Goal: Information Seeking & Learning: Compare options

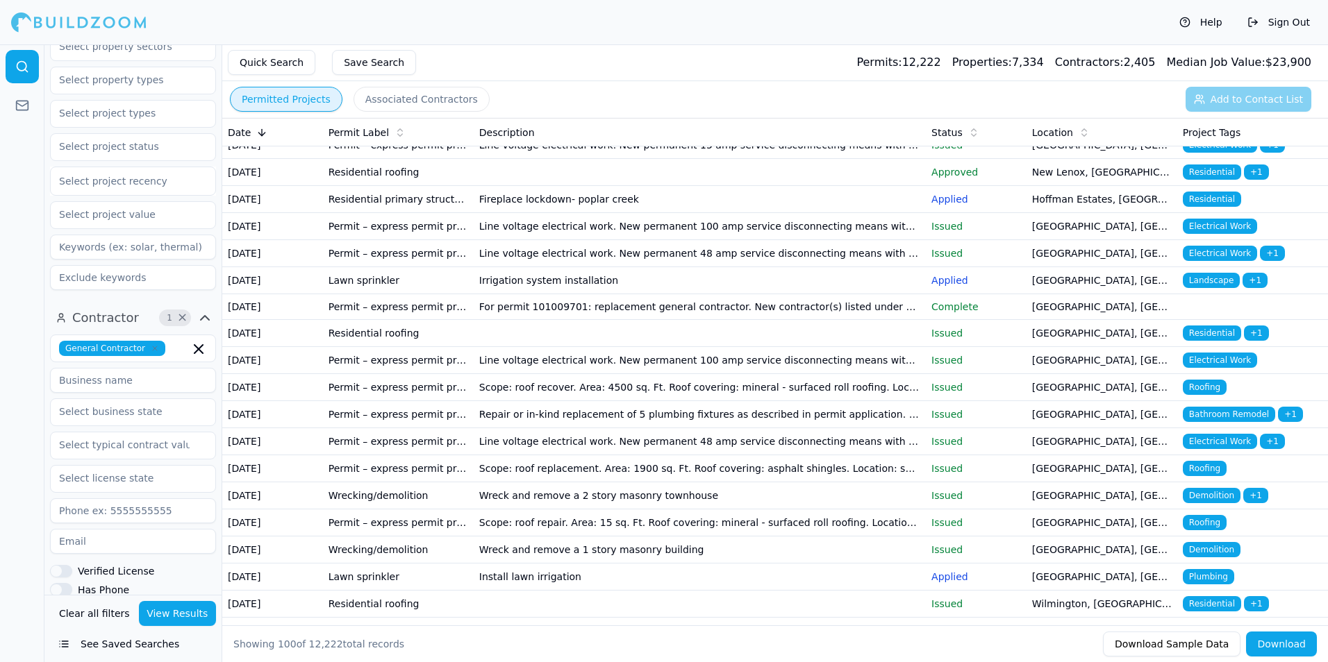
scroll to position [556, 0]
click at [721, 185] on td at bounding box center [700, 171] width 452 height 27
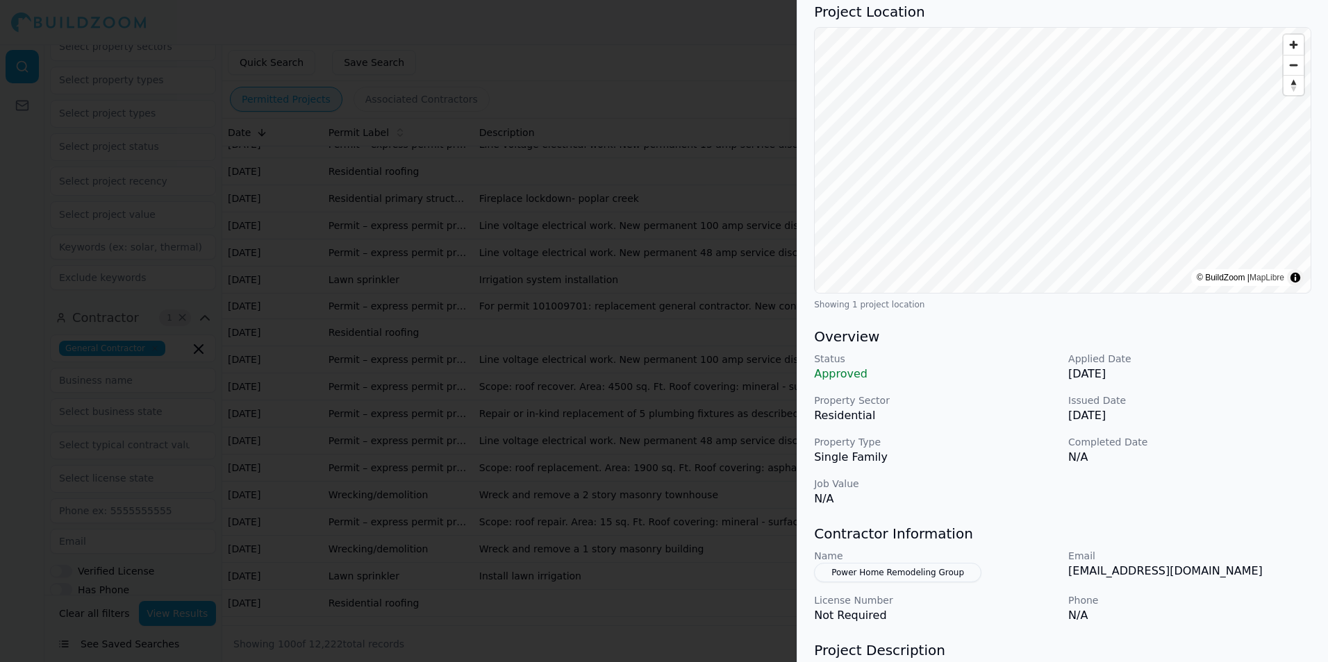
scroll to position [0, 0]
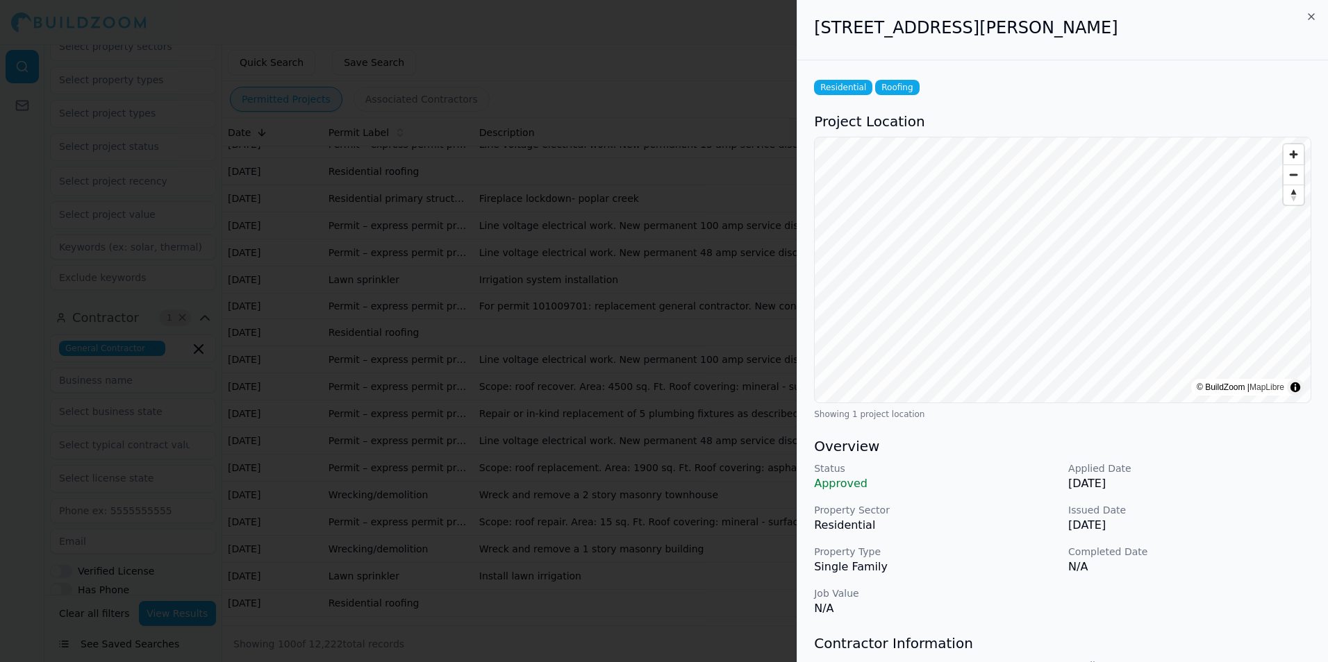
click at [712, 386] on div at bounding box center [664, 331] width 1328 height 662
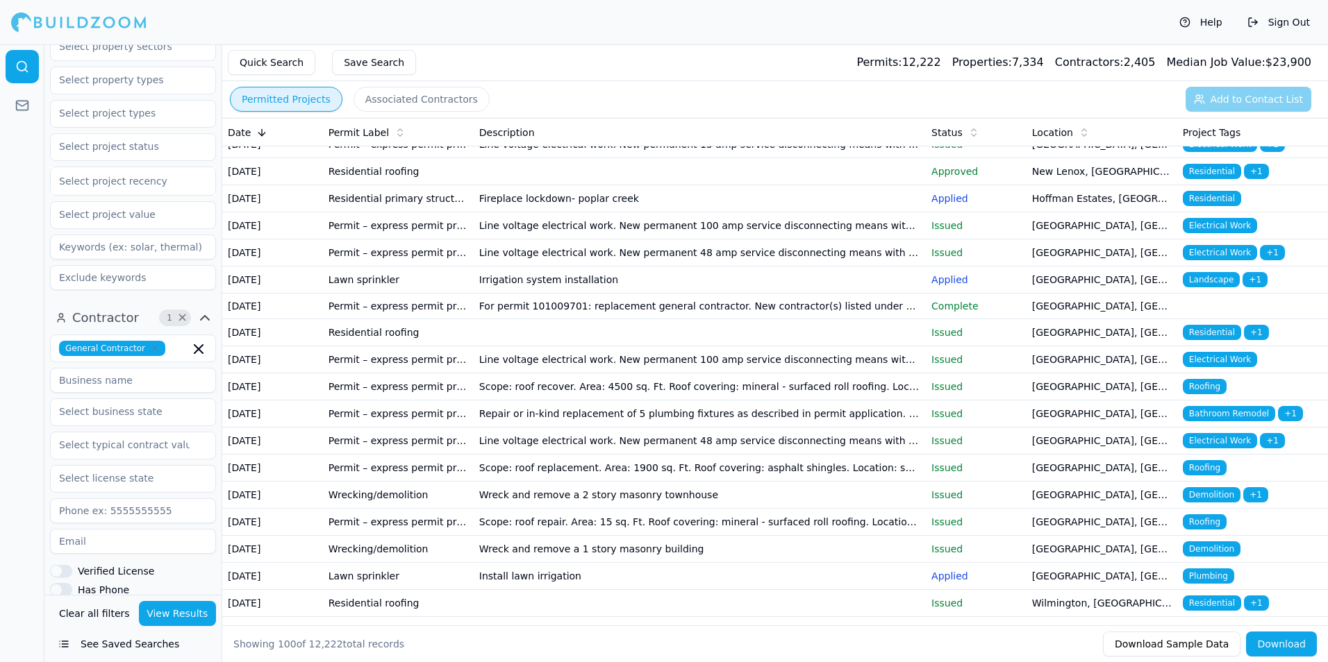
click at [576, 347] on td at bounding box center [700, 332] width 452 height 27
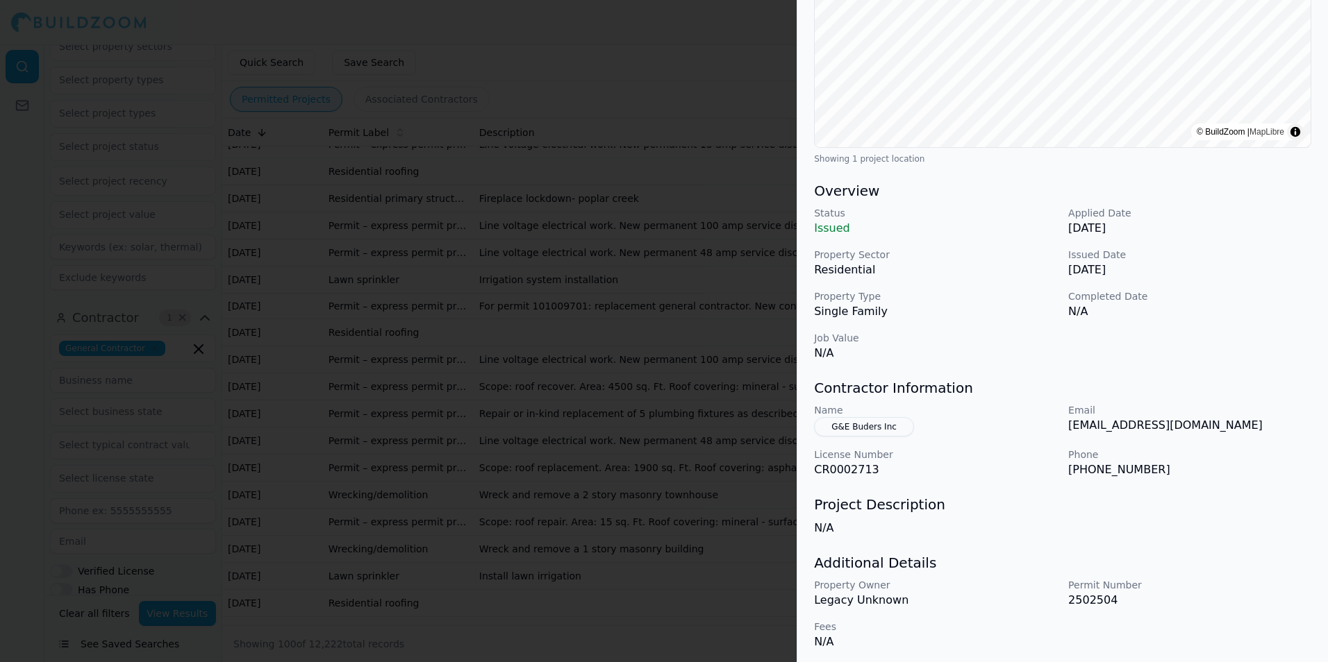
scroll to position [260, 0]
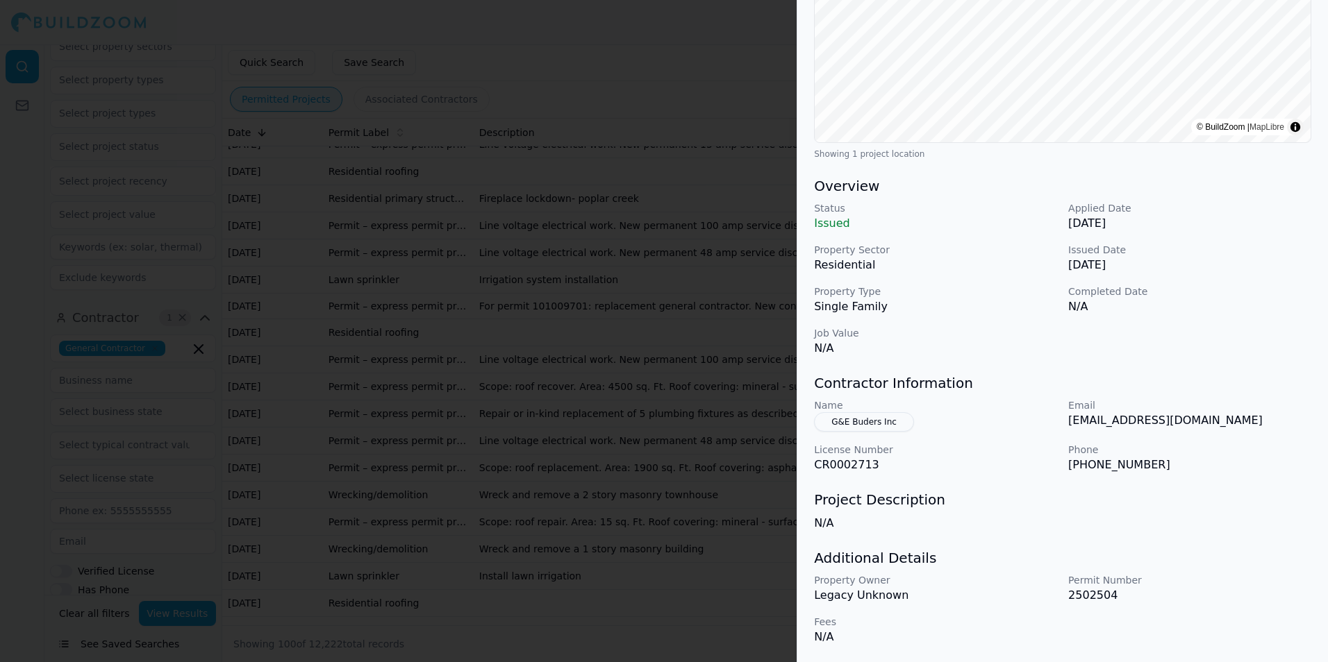
click at [855, 419] on button "G&E Buders Inc" at bounding box center [864, 421] width 100 height 19
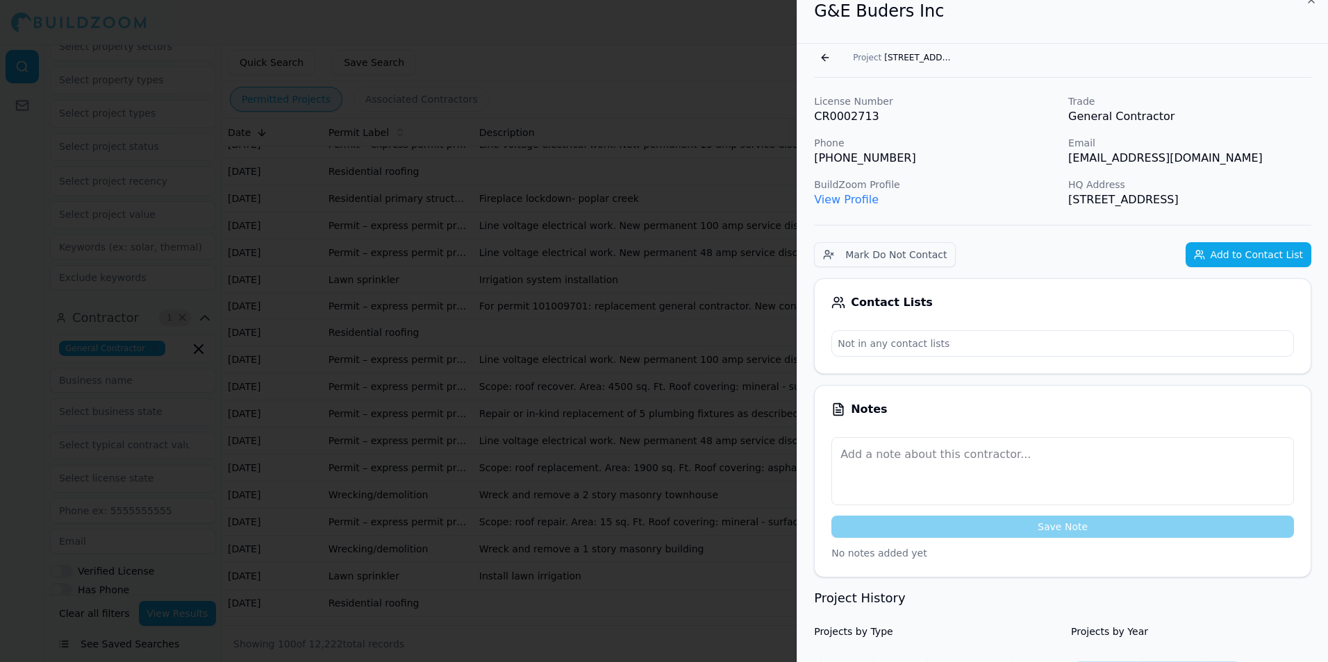
scroll to position [0, 0]
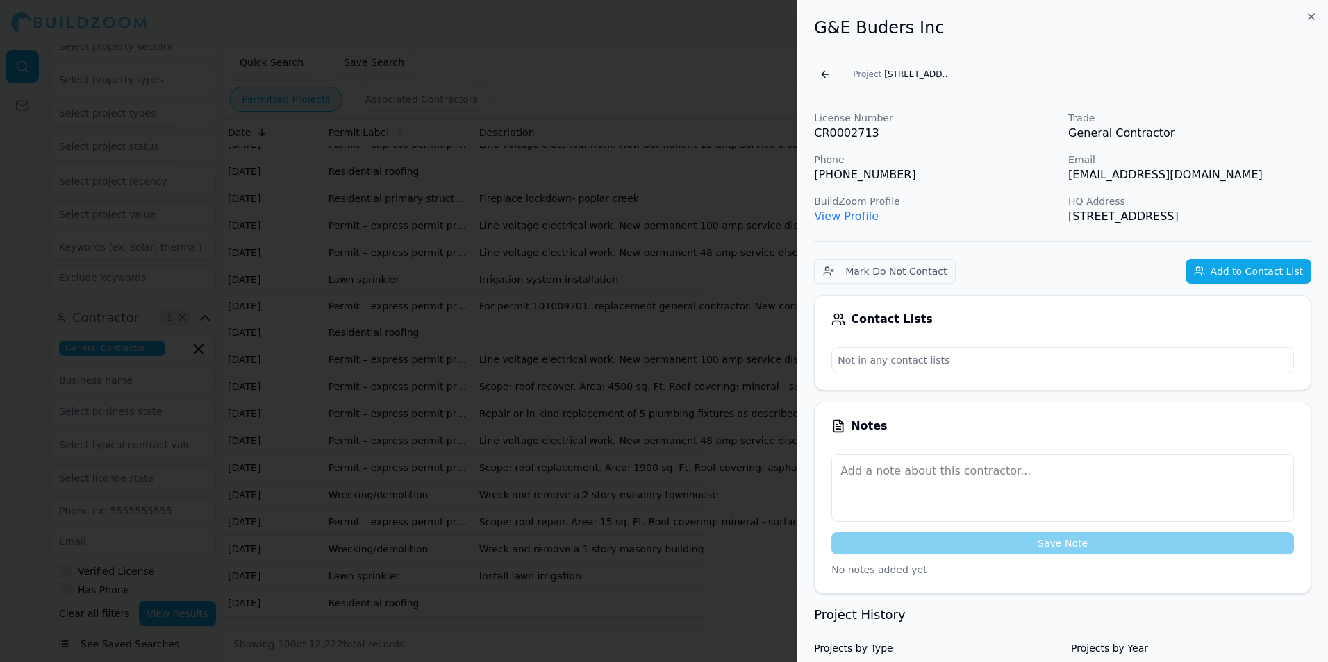
click at [855, 217] on link "View Profile" at bounding box center [846, 216] width 65 height 13
click at [765, 390] on div at bounding box center [664, 331] width 1328 height 662
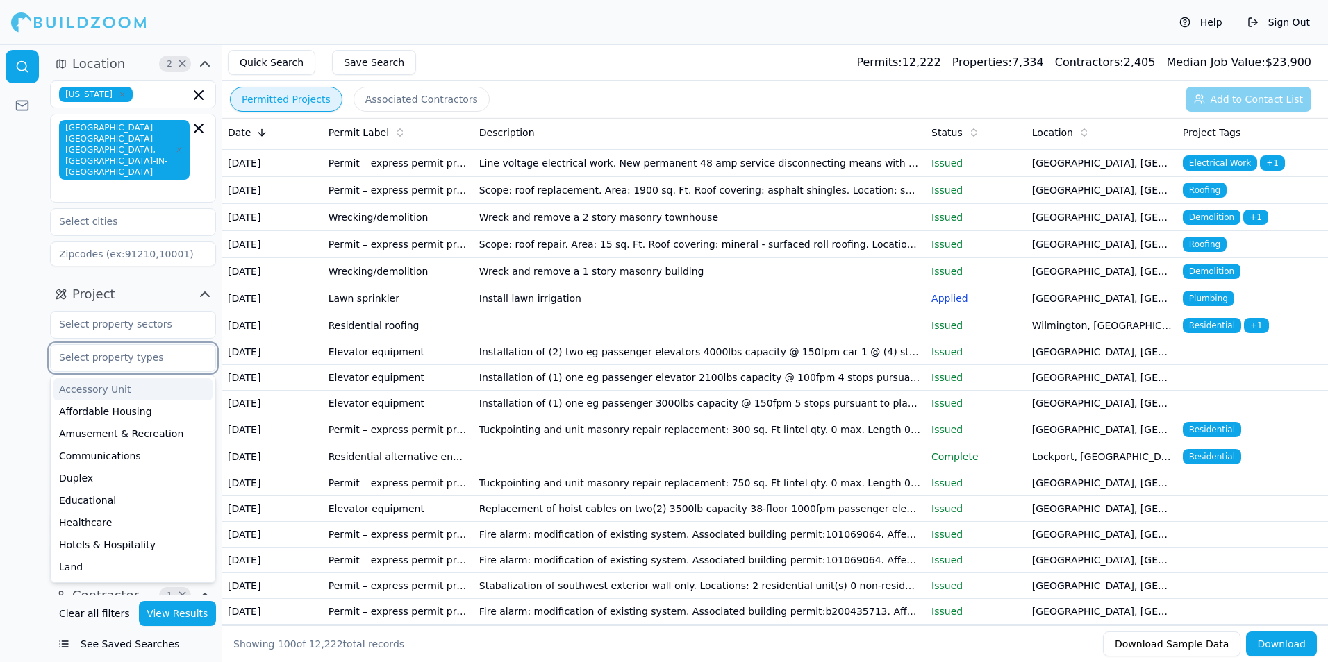
click at [149, 345] on input "text" at bounding box center [124, 357] width 147 height 25
click at [158, 345] on input "text" at bounding box center [124, 357] width 147 height 25
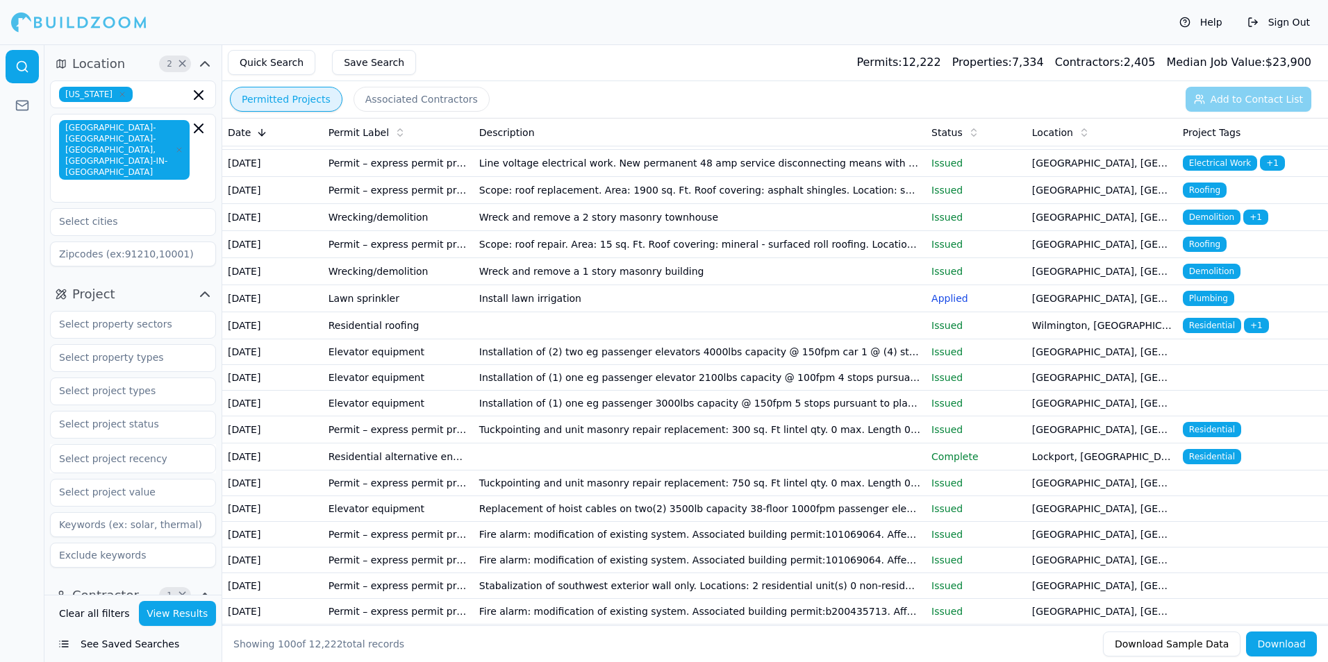
click at [217, 278] on div "Project Select project recency" at bounding box center [132, 428] width 177 height 301
click at [169, 378] on input "text" at bounding box center [124, 390] width 147 height 25
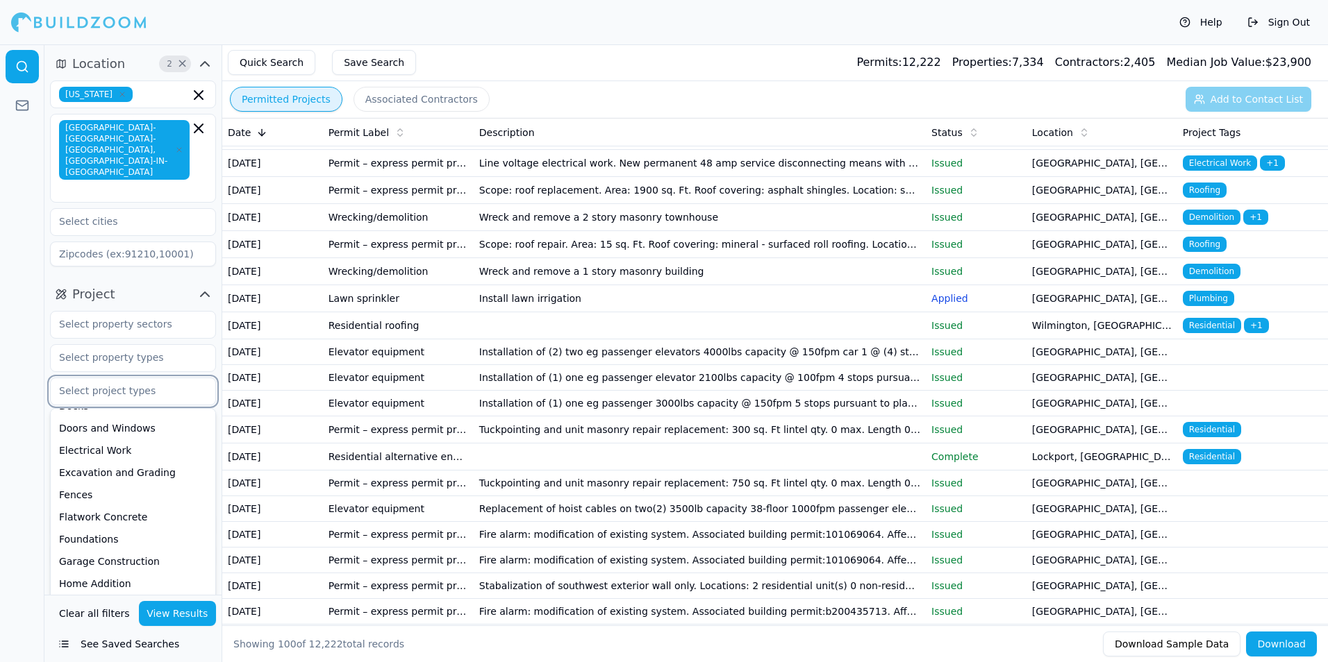
scroll to position [139, 0]
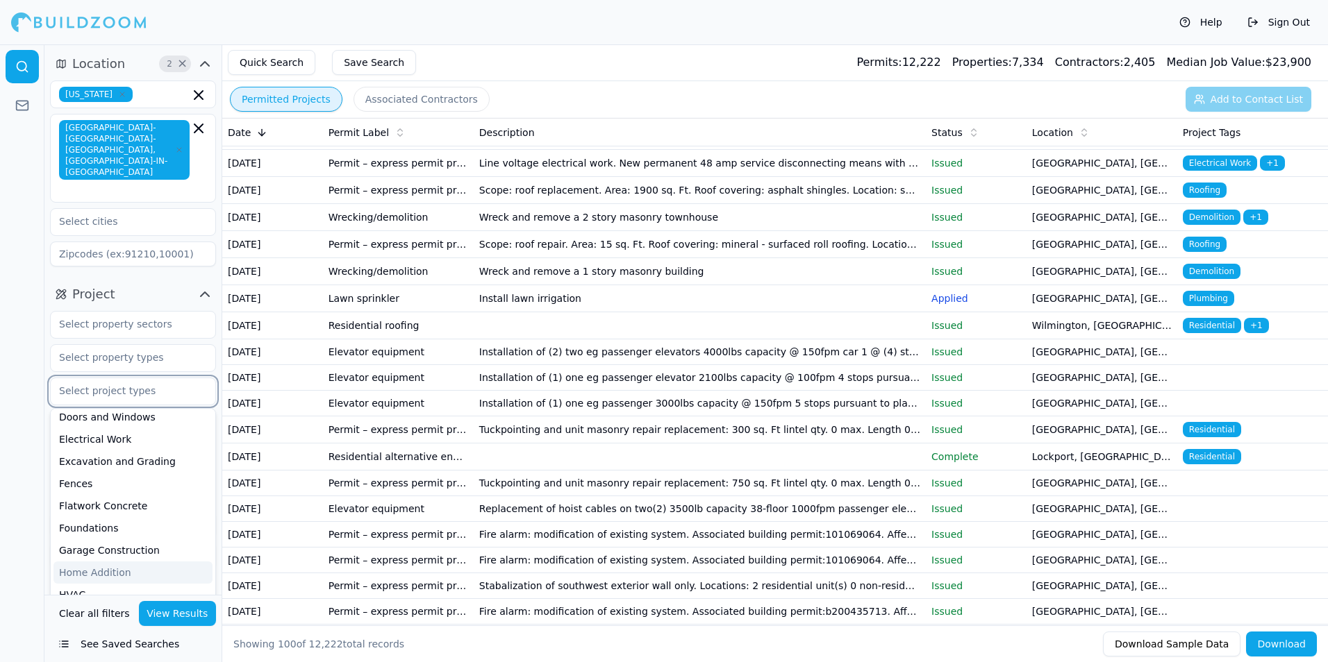
click at [81, 562] on div "Home Addition" at bounding box center [132, 573] width 159 height 22
click at [171, 613] on button "View Results" at bounding box center [178, 613] width 78 height 25
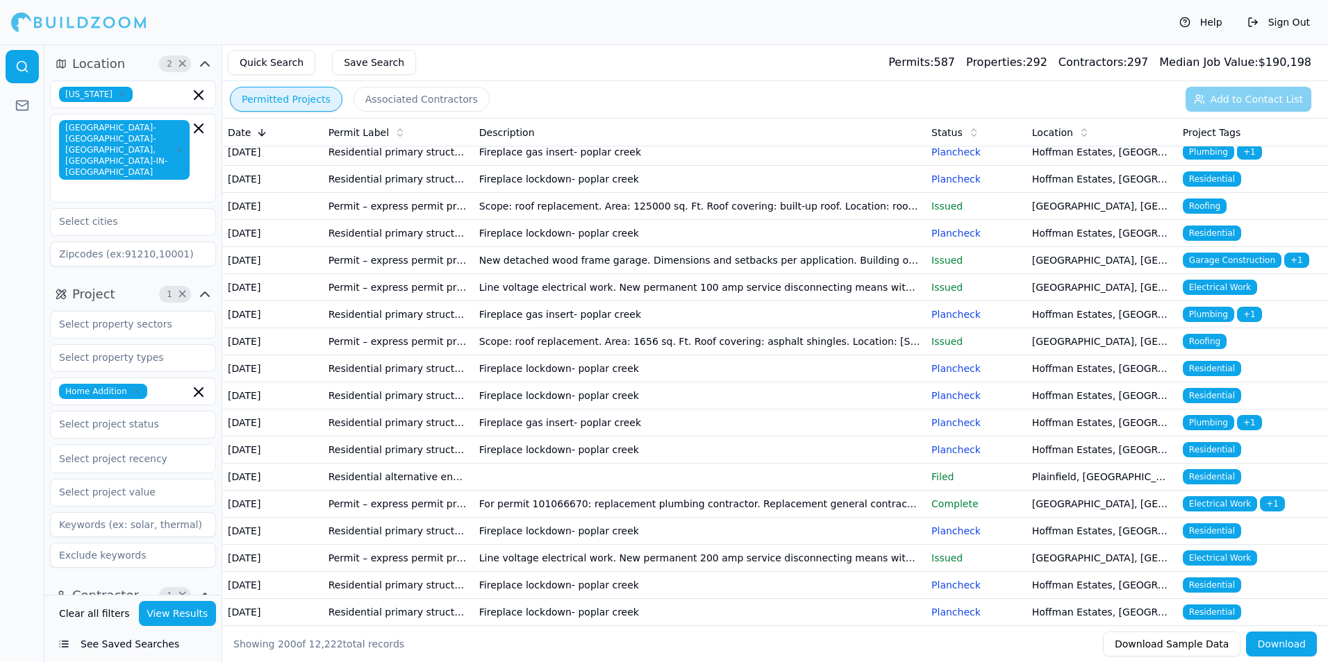
scroll to position [208, 0]
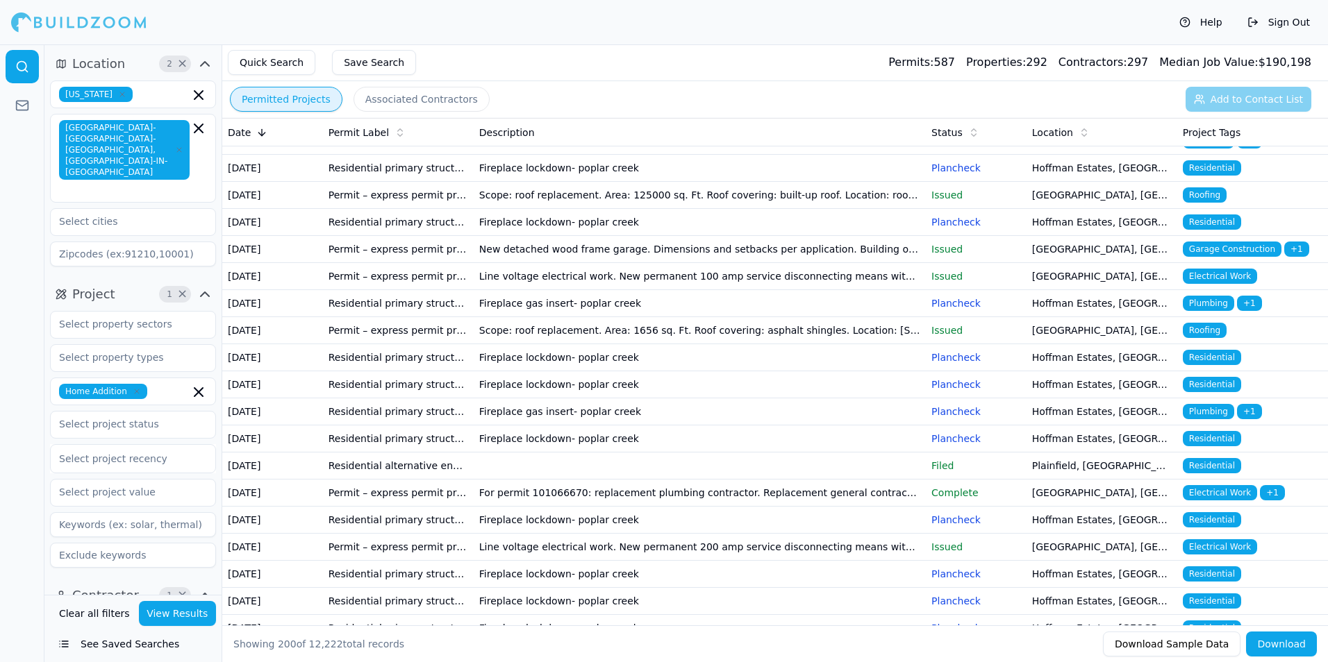
click at [565, 263] on td "New detached wood frame garage. Dimensions and setbacks per application. Buildi…" at bounding box center [700, 249] width 452 height 27
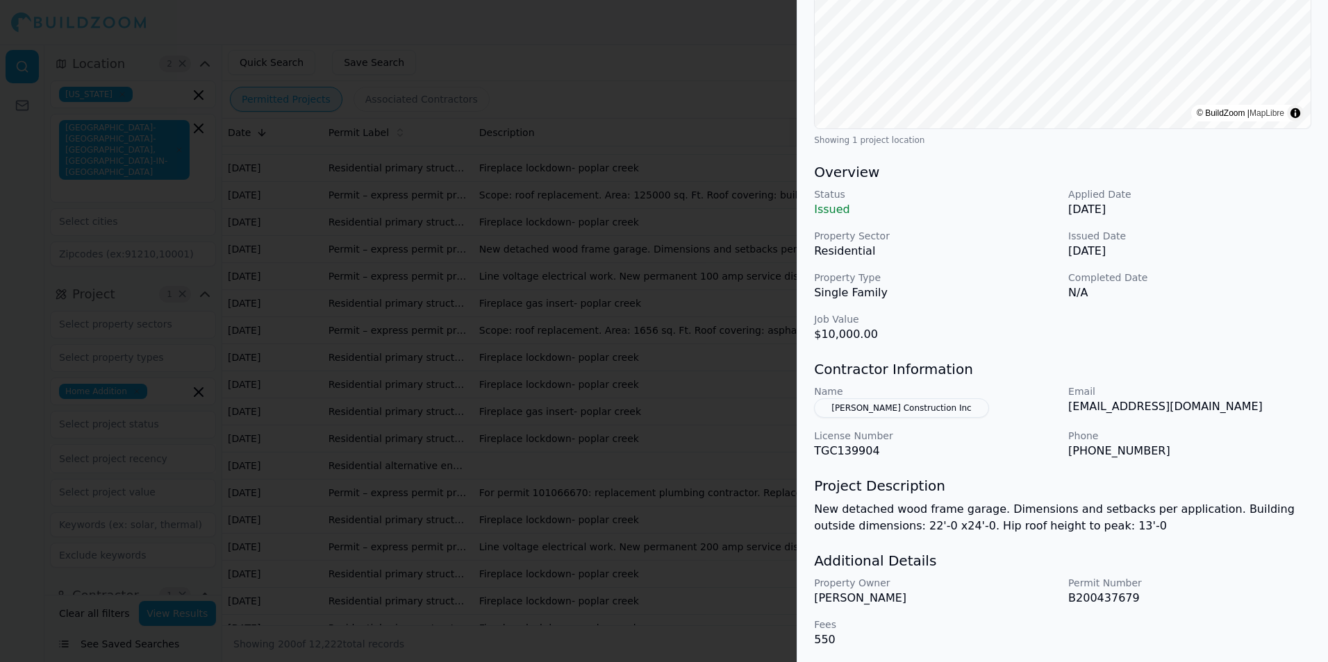
scroll to position [277, 0]
click at [894, 402] on button "[PERSON_NAME] Construction Inc" at bounding box center [901, 405] width 174 height 19
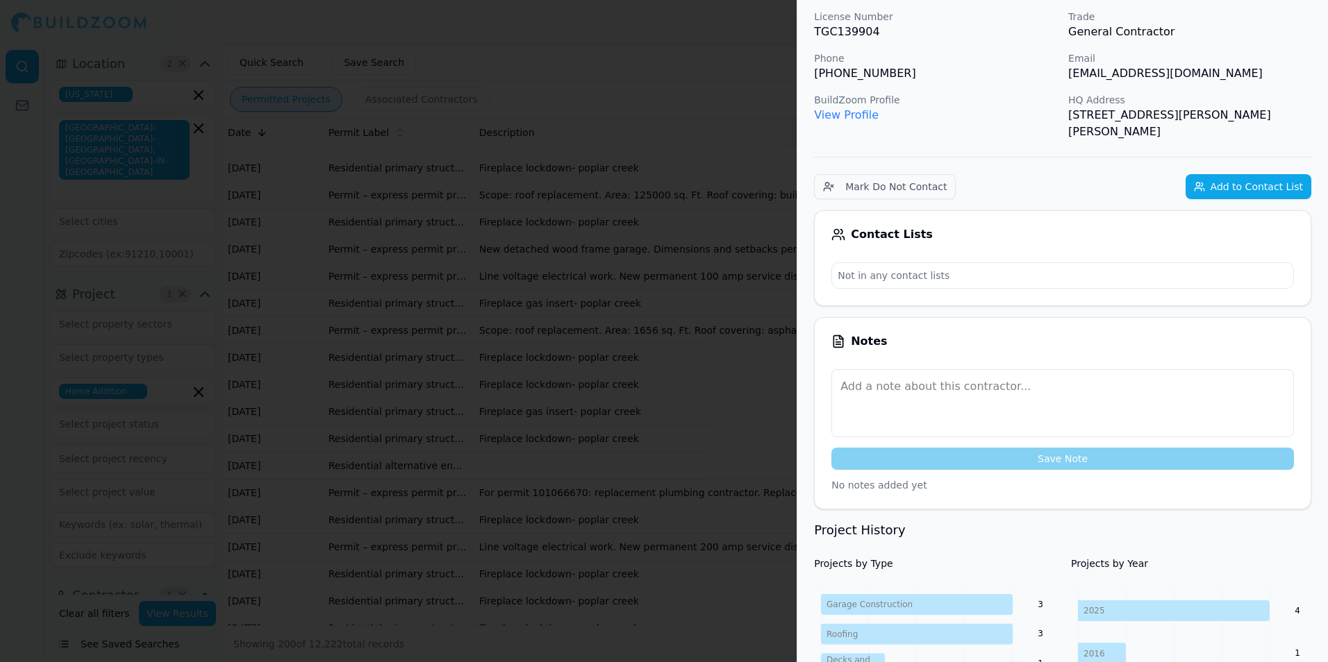
scroll to position [0, 0]
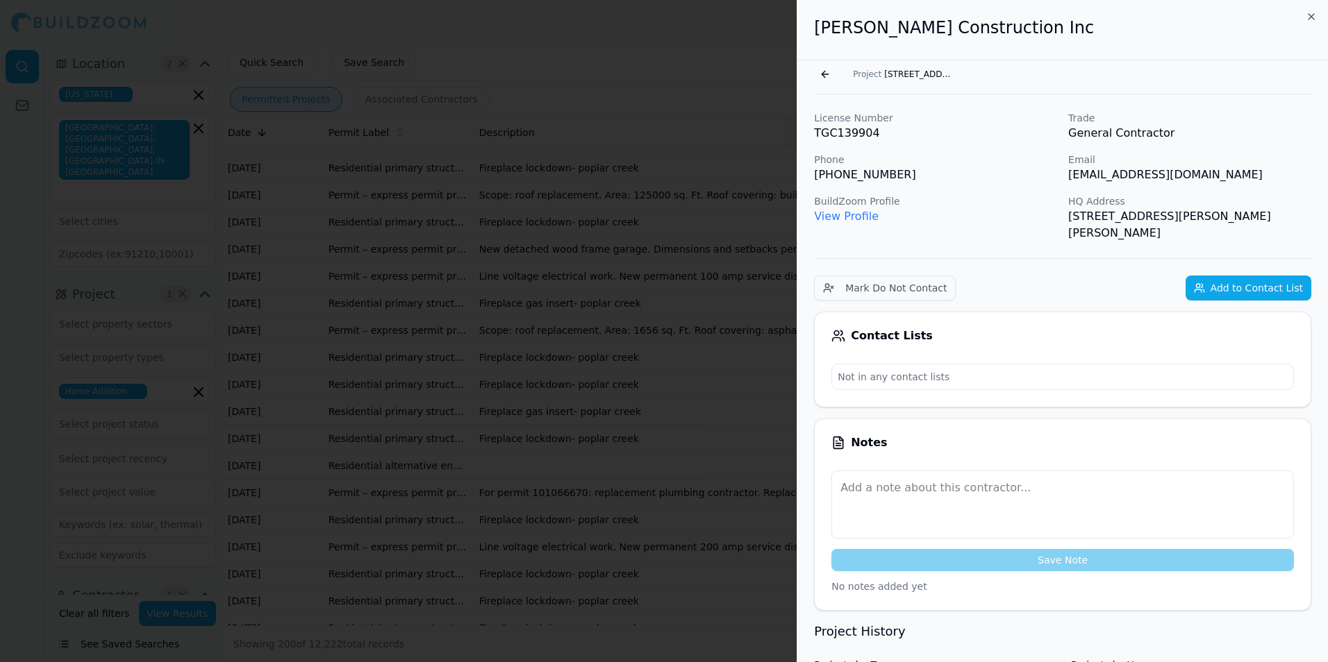
click at [834, 219] on link "View Profile" at bounding box center [846, 216] width 65 height 13
click at [778, 583] on div at bounding box center [664, 331] width 1328 height 662
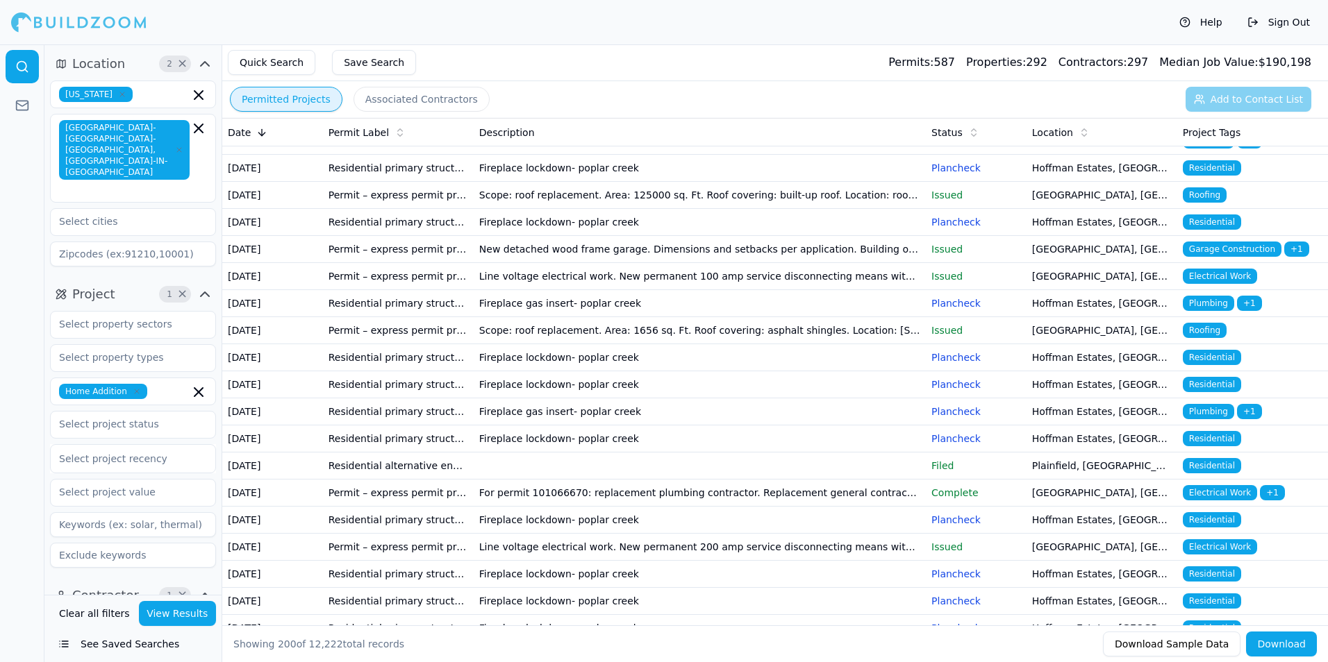
click at [394, 101] on button "Associated Contractors" at bounding box center [421, 99] width 136 height 25
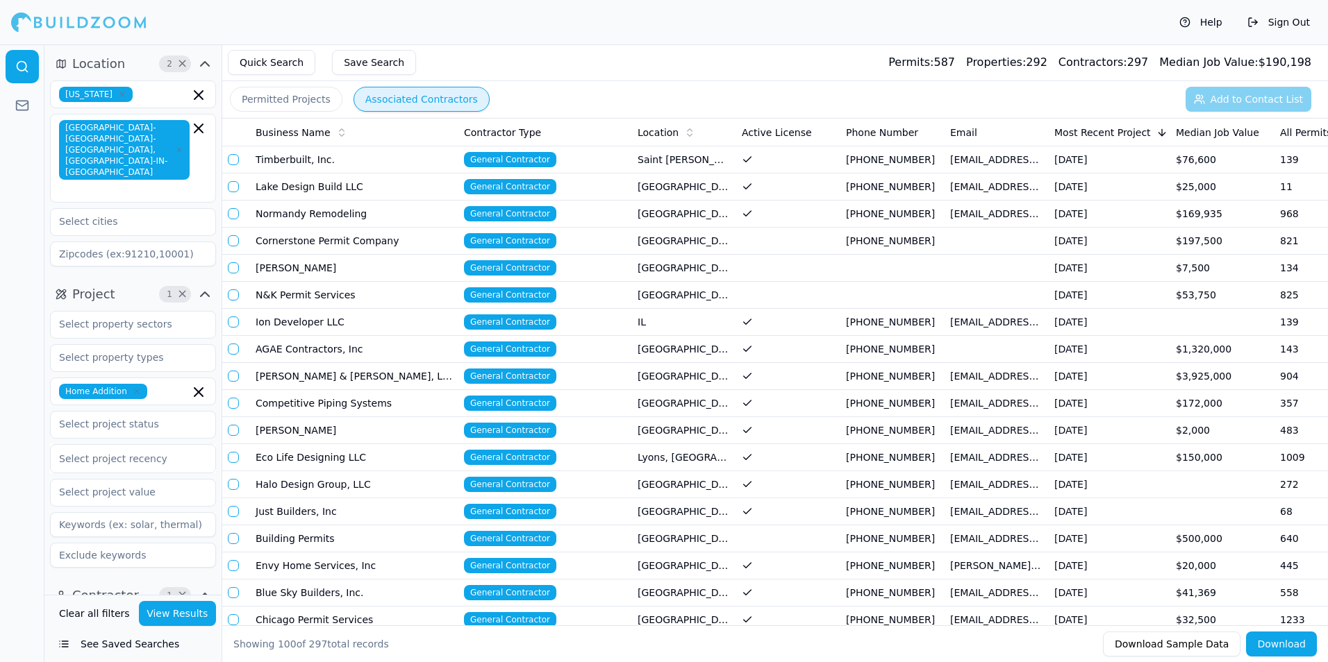
click at [316, 159] on td "Timberbuilt, Inc." at bounding box center [354, 160] width 208 height 27
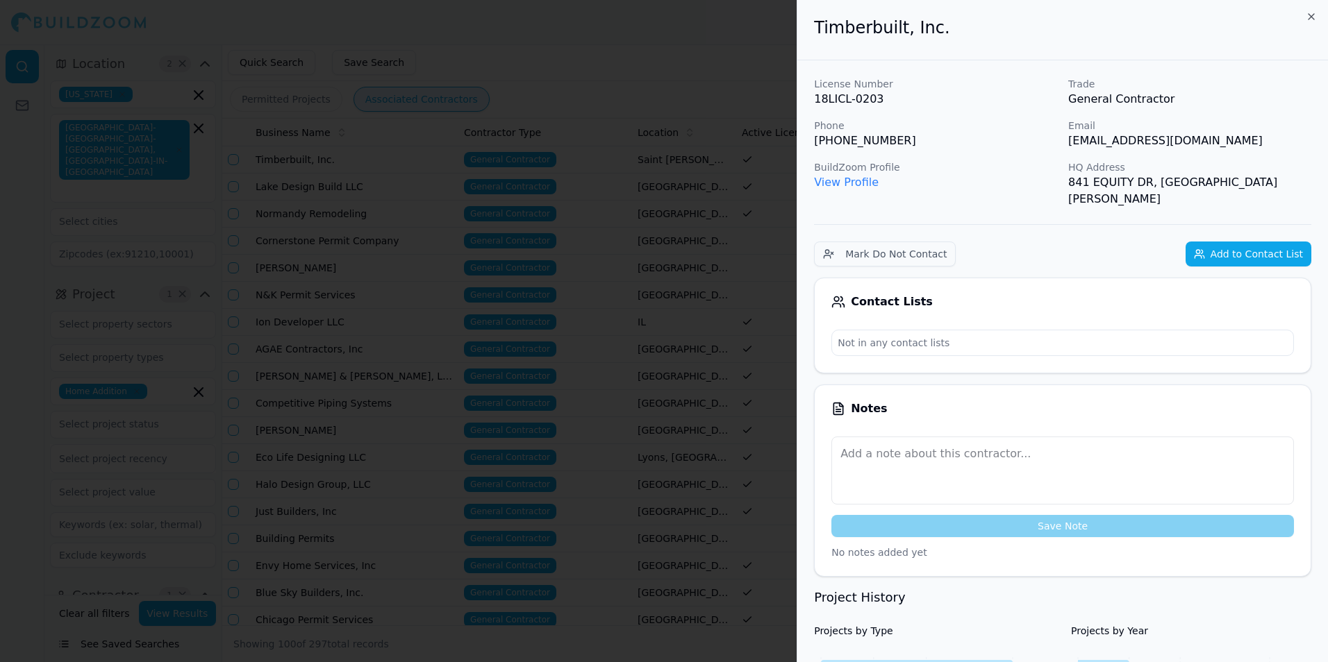
click at [838, 184] on link "View Profile" at bounding box center [846, 182] width 65 height 13
click at [602, 122] on div at bounding box center [664, 331] width 1328 height 662
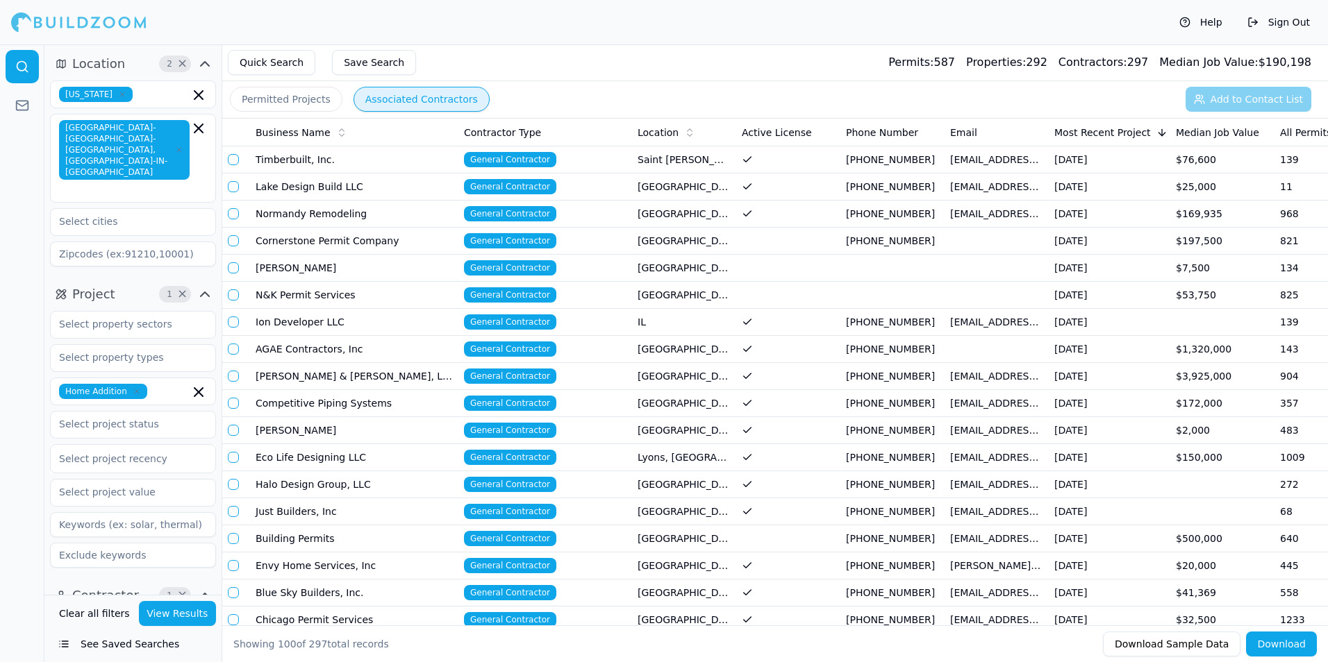
click at [376, 183] on td "Lake Design Build LLC" at bounding box center [354, 187] width 208 height 27
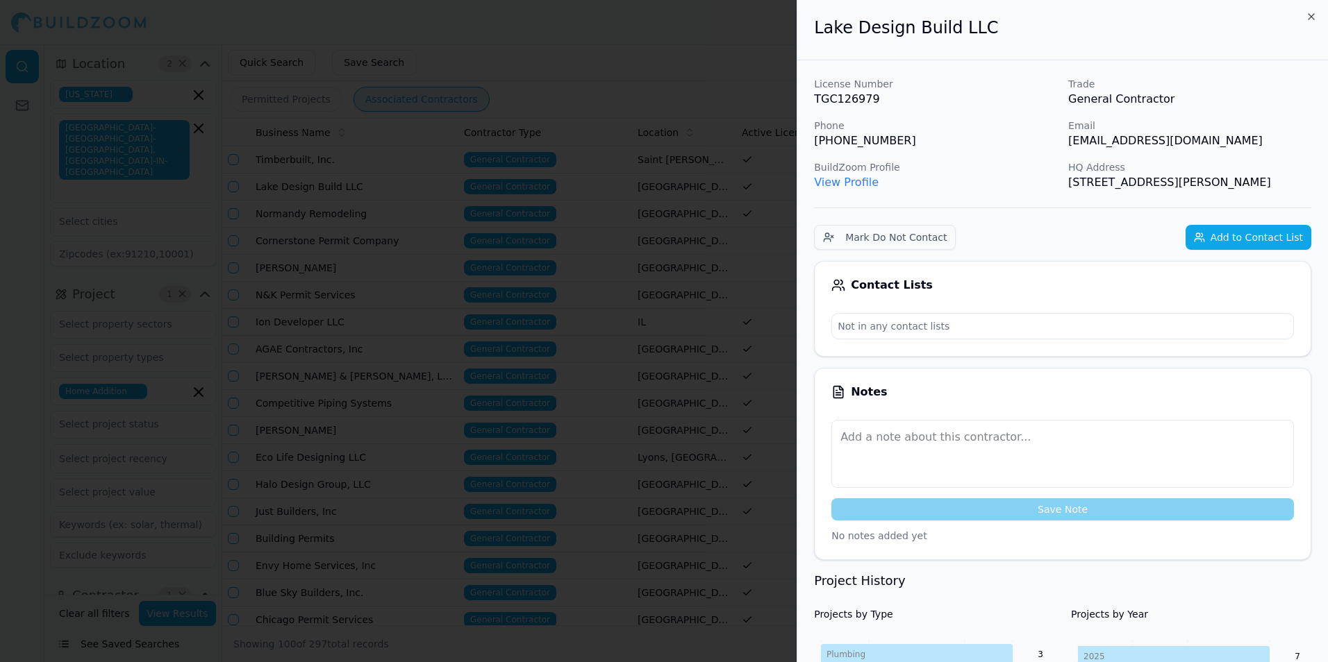
click at [844, 183] on link "View Profile" at bounding box center [846, 182] width 65 height 13
click at [350, 212] on div at bounding box center [664, 331] width 1328 height 662
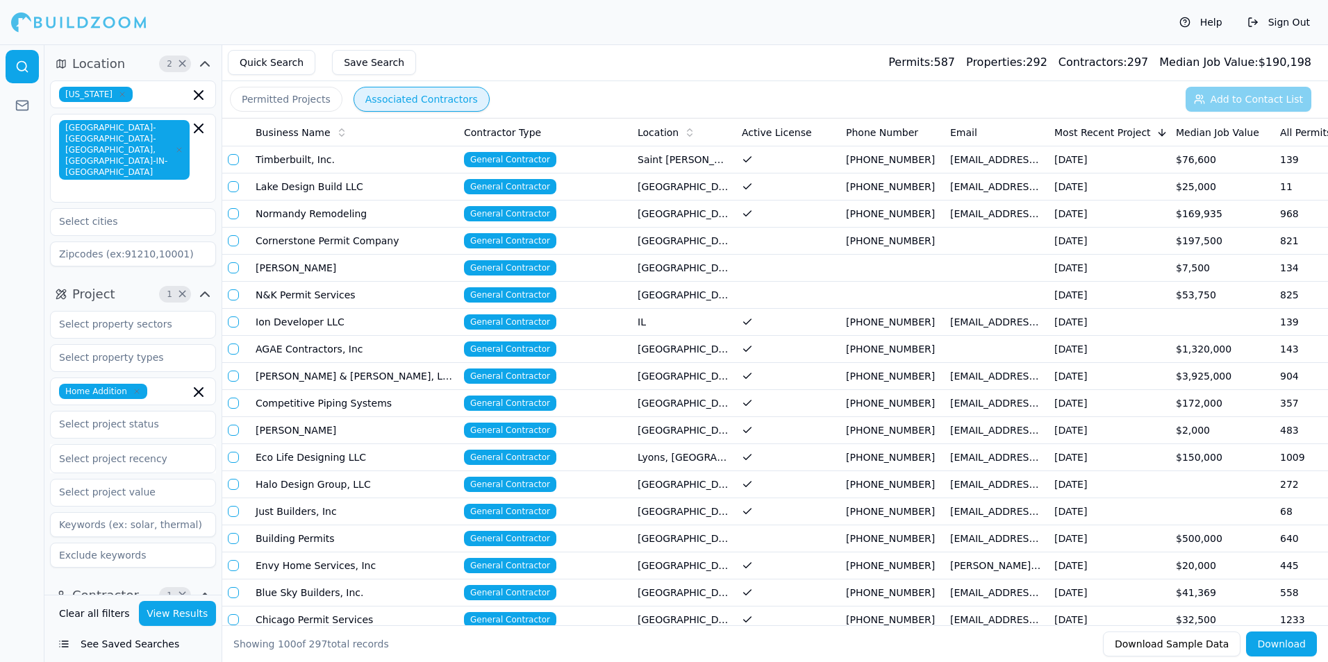
click at [508, 214] on span "General Contractor" at bounding box center [510, 213] width 92 height 15
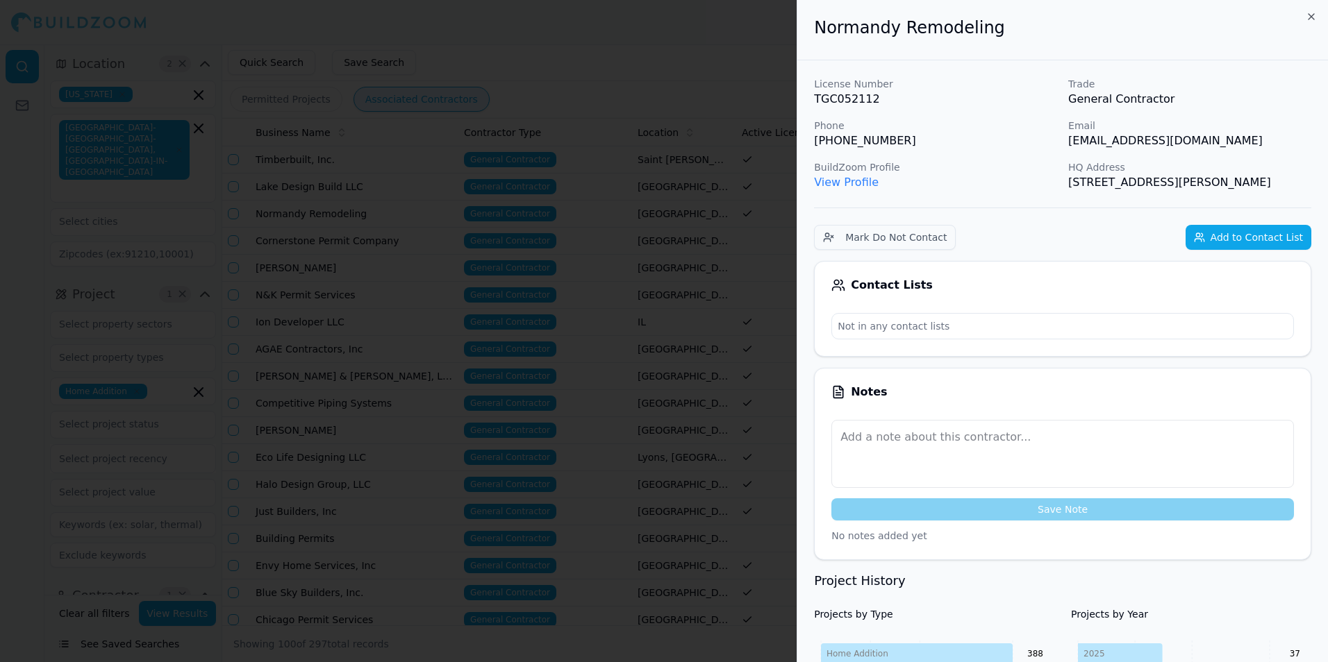
click at [849, 180] on link "View Profile" at bounding box center [846, 182] width 65 height 13
click at [858, 182] on link "View Profile" at bounding box center [846, 182] width 65 height 13
click at [597, 284] on div at bounding box center [664, 331] width 1328 height 662
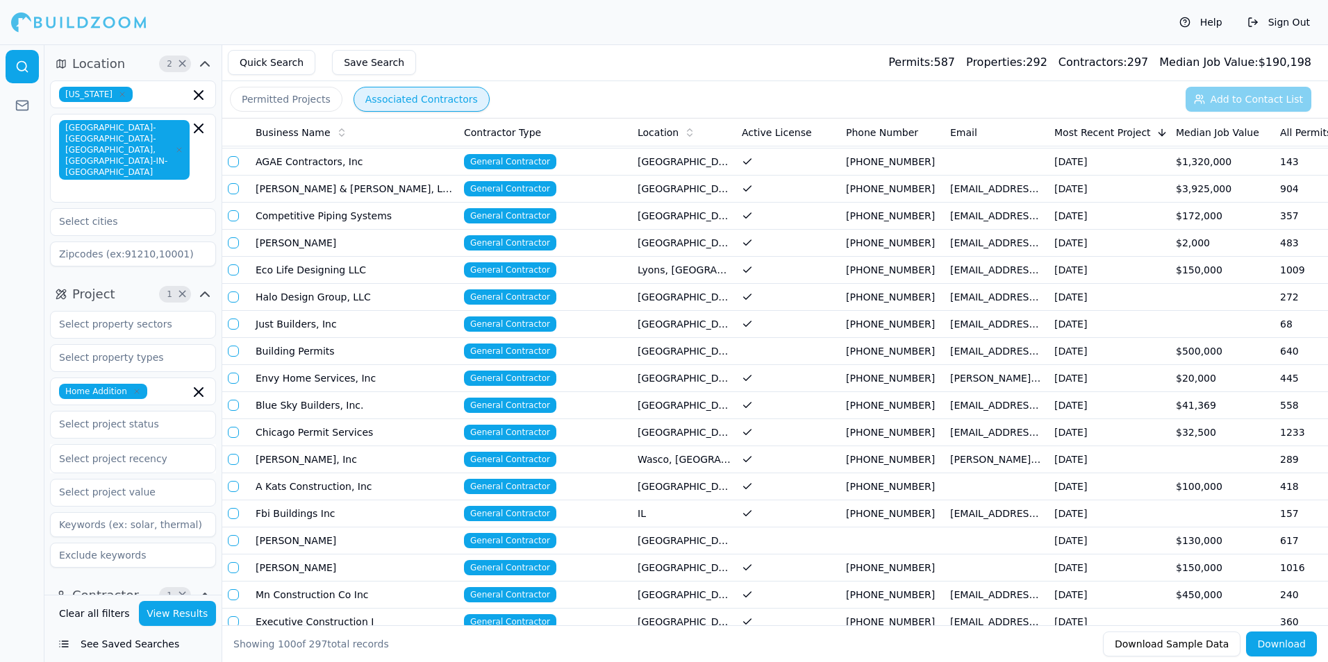
scroll to position [208, 0]
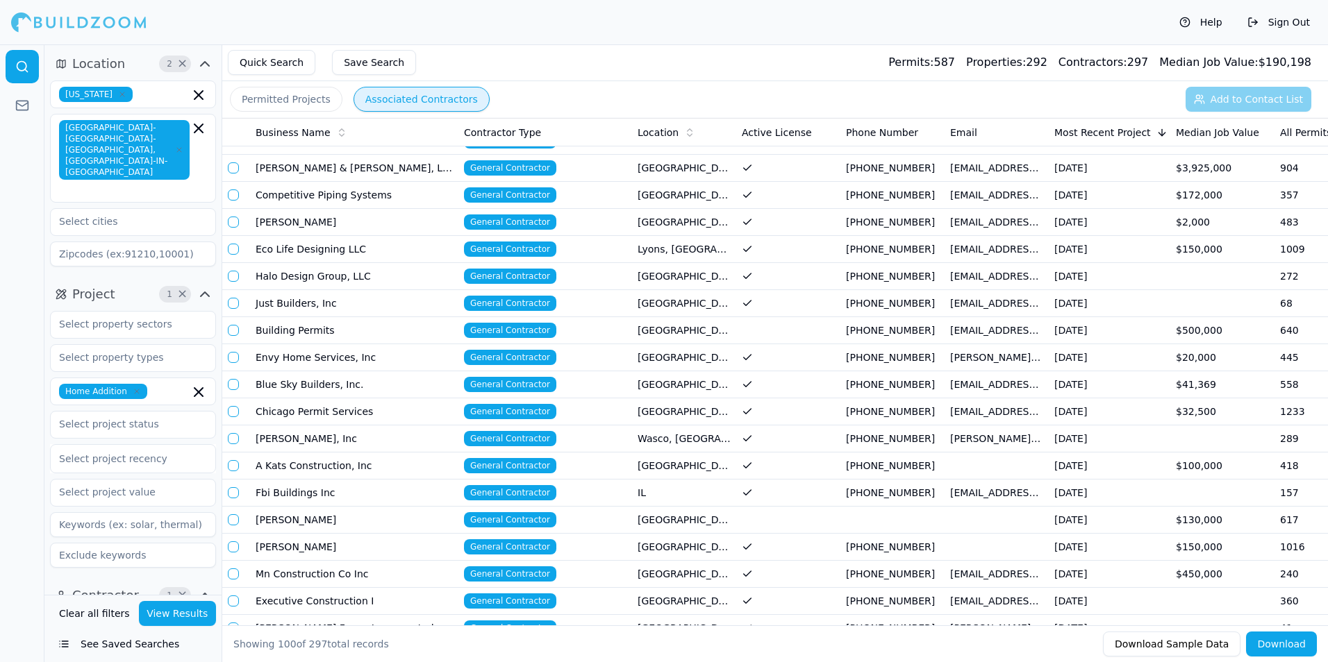
click at [336, 128] on icon at bounding box center [341, 132] width 11 height 11
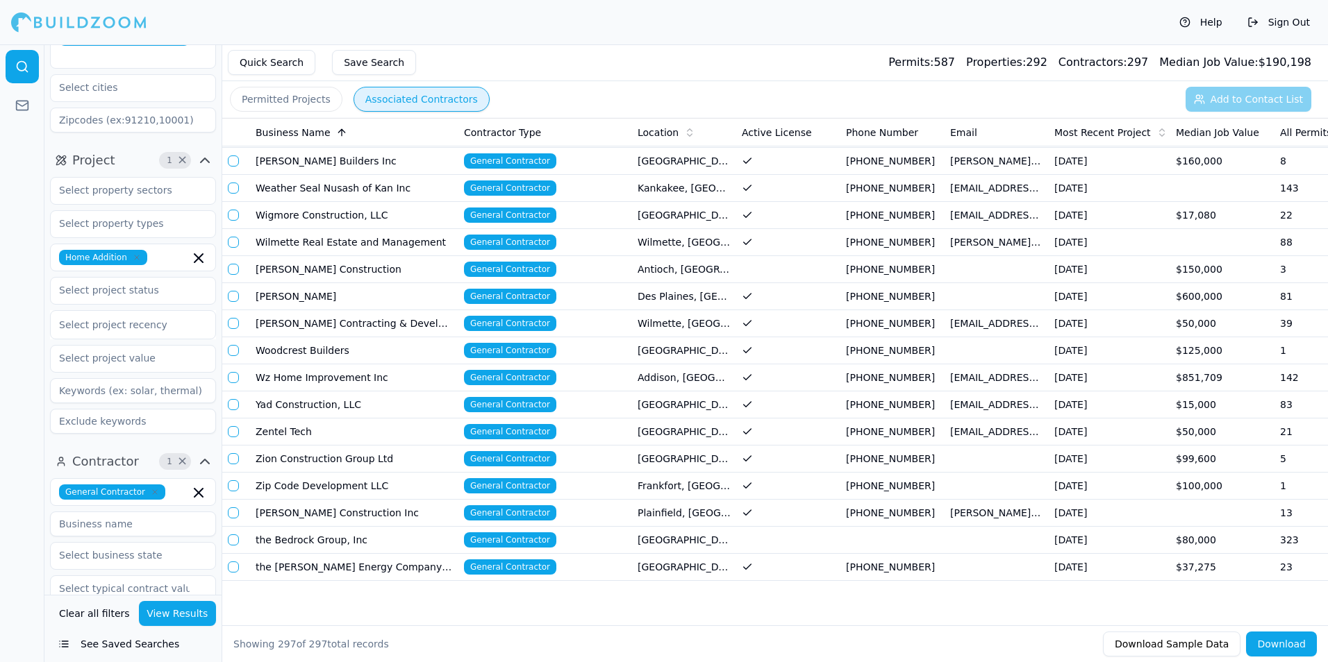
scroll to position [417, 0]
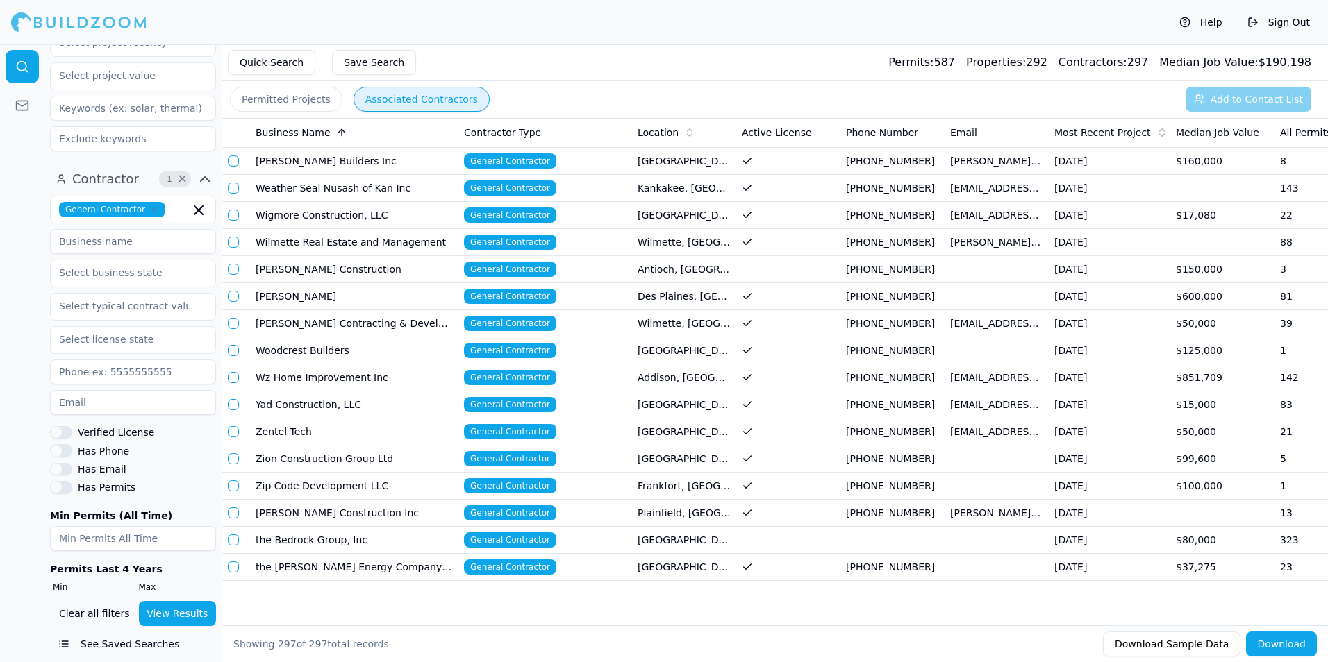
click at [151, 206] on icon "button" at bounding box center [155, 210] width 8 height 8
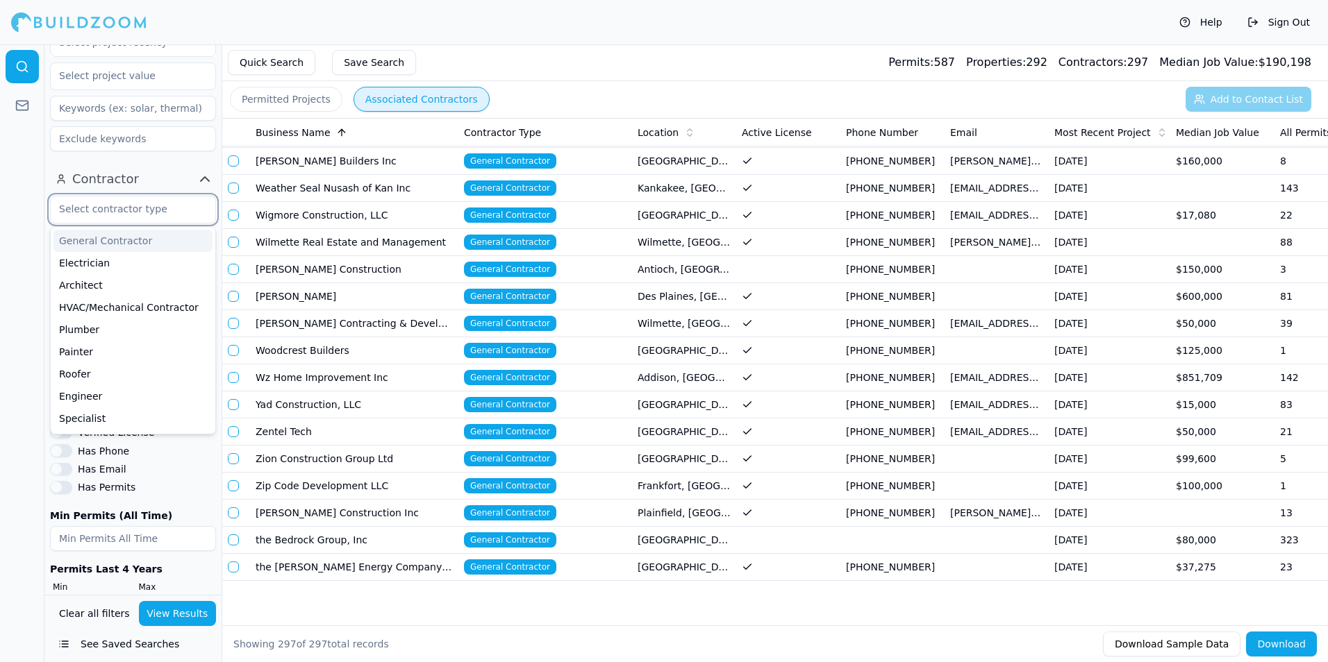
click at [147, 197] on input "text" at bounding box center [124, 209] width 147 height 25
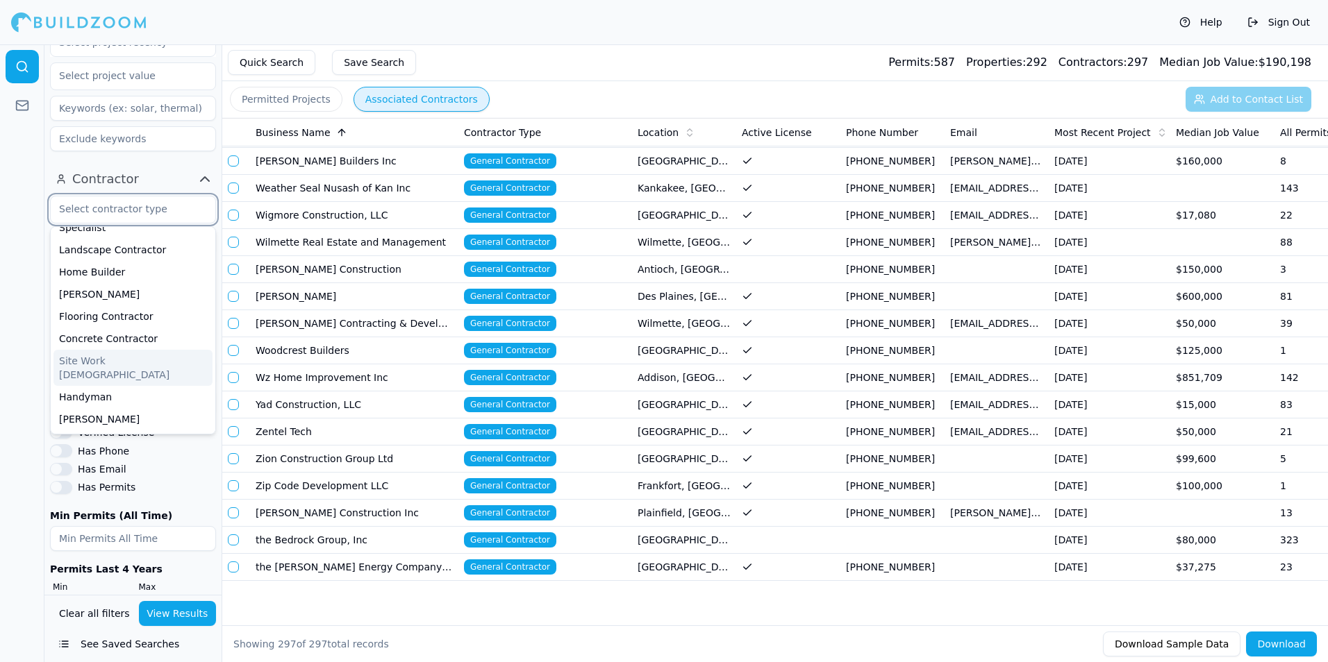
scroll to position [208, 0]
click at [156, 310] on div "Concrete Contractor" at bounding box center [132, 321] width 159 height 22
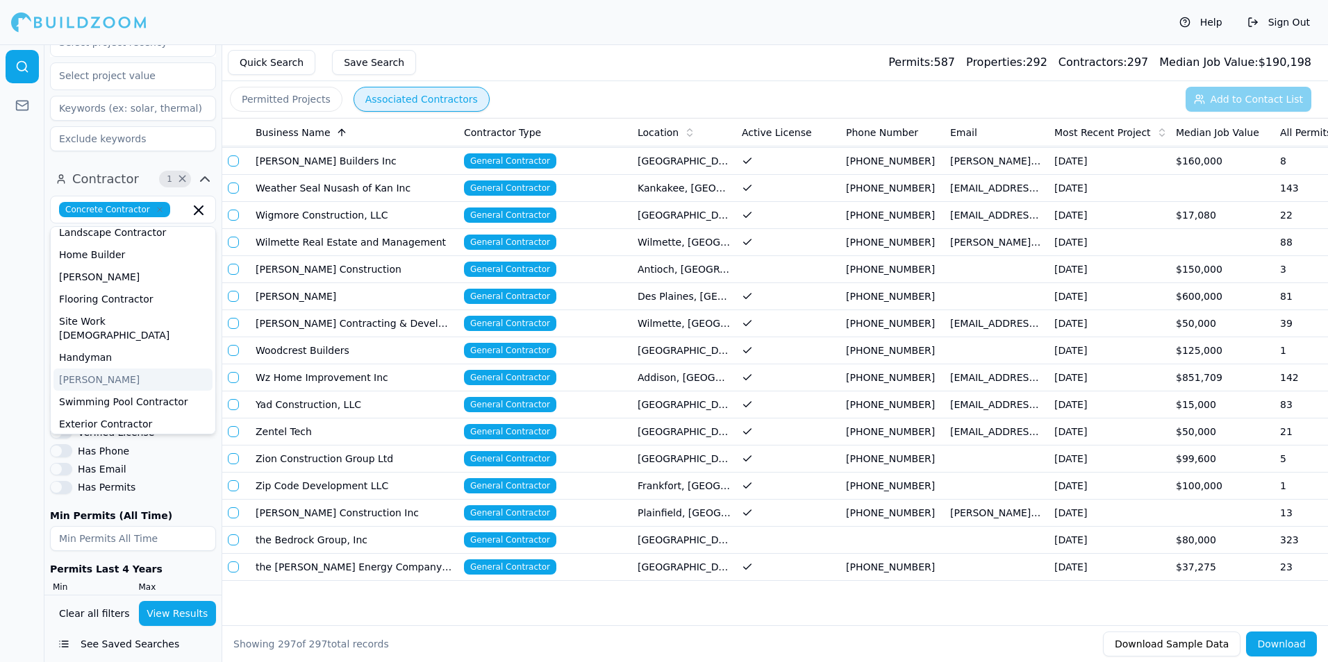
click at [180, 610] on button "View Results" at bounding box center [178, 613] width 78 height 25
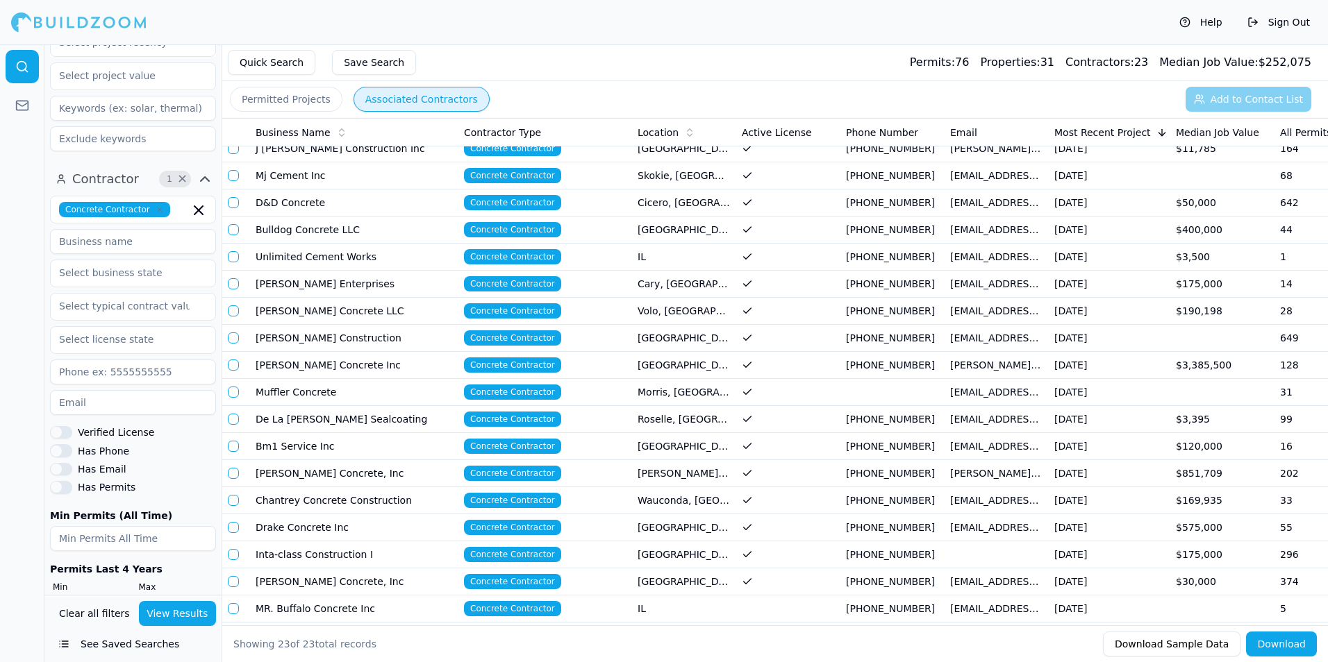
scroll to position [199, 0]
